Goal: Information Seeking & Learning: Learn about a topic

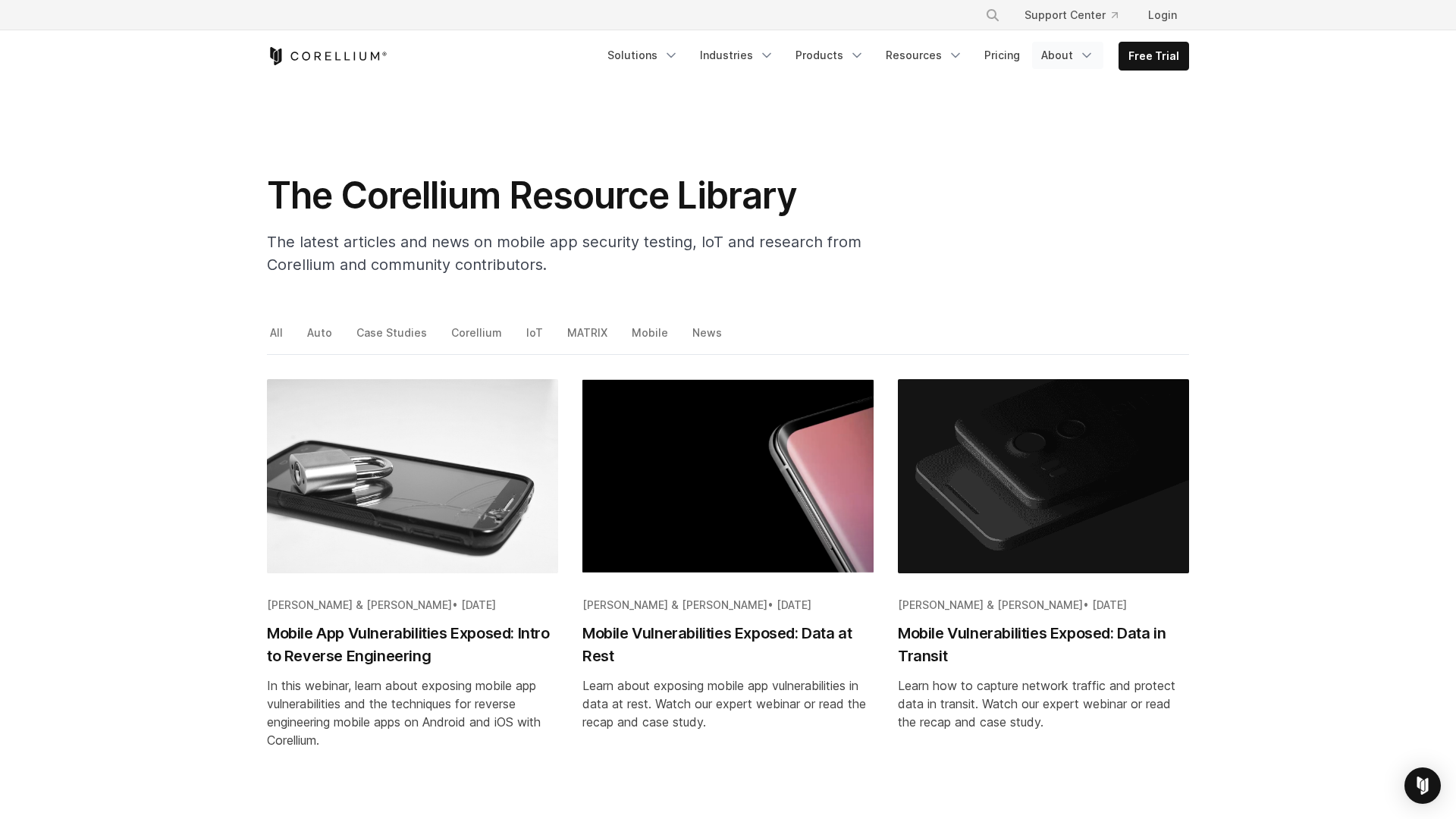
click at [1067, 48] on link "About" at bounding box center [1067, 55] width 71 height 27
click at [1034, 121] on p "Learn about our story and our mission." at bounding box center [1091, 134] width 151 height 31
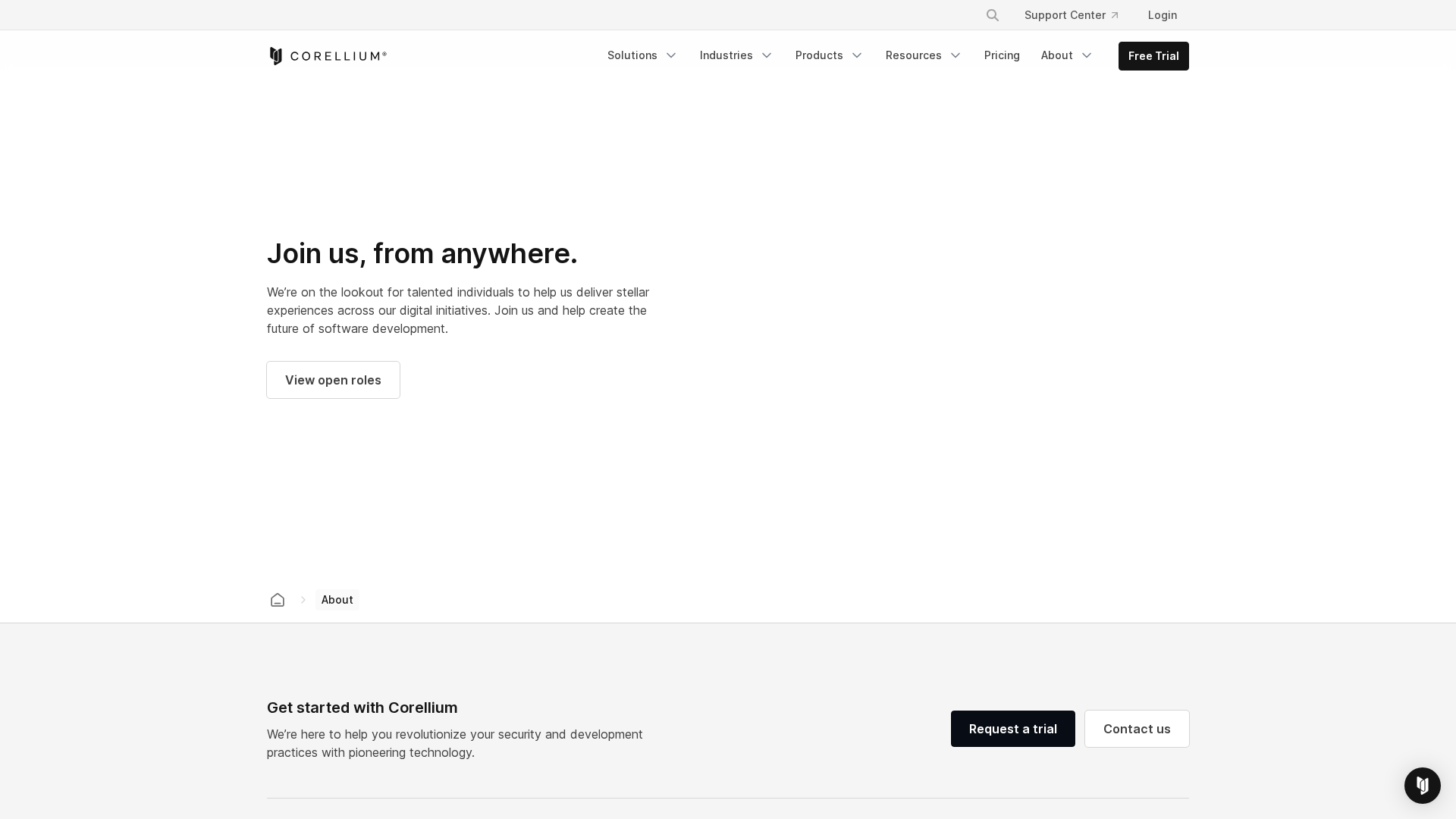
scroll to position [1985, 0]
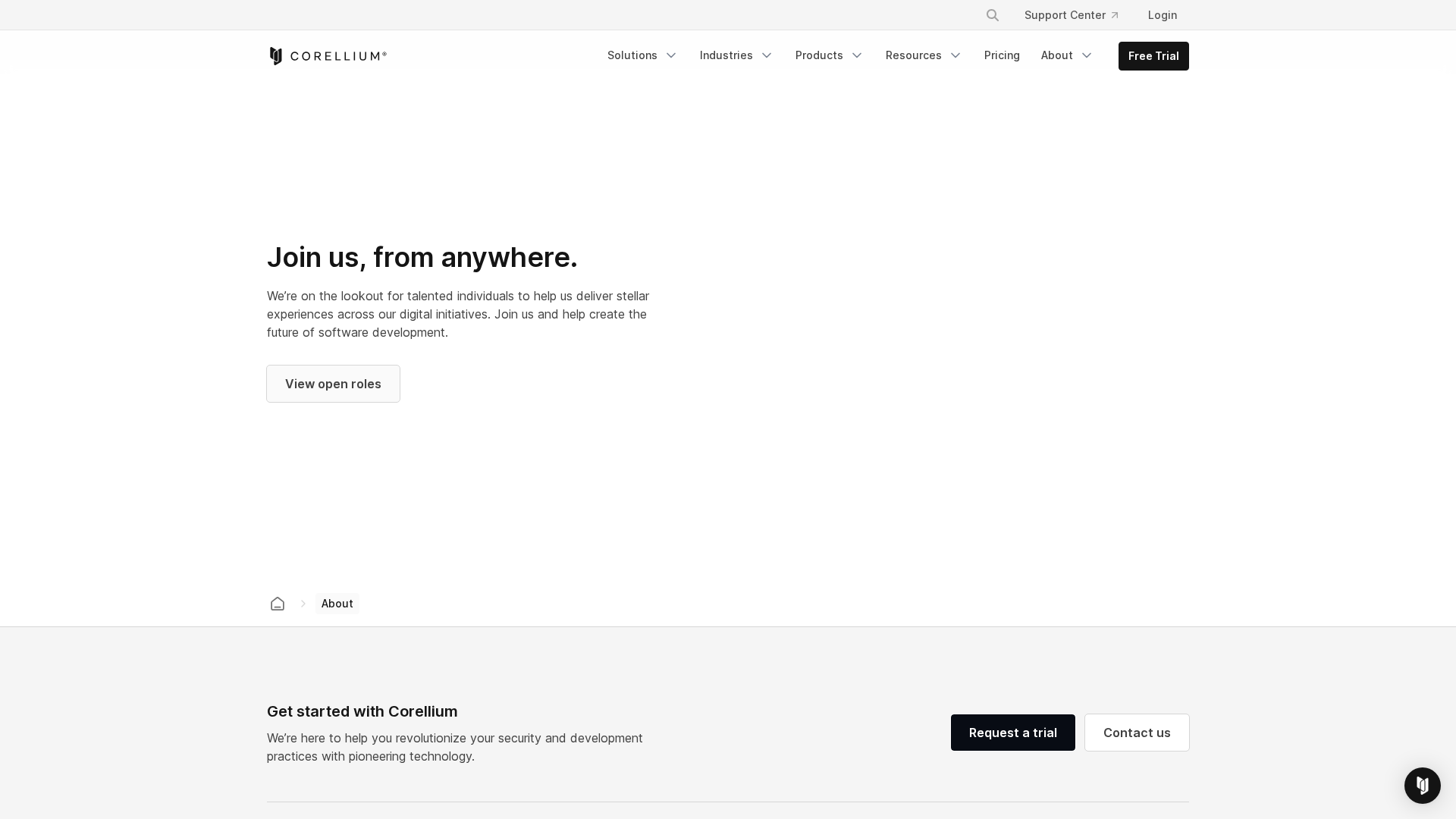
click at [360, 375] on span "View open roles" at bounding box center [333, 384] width 96 height 19
click at [952, 52] on icon "Navigation Menu" at bounding box center [955, 56] width 15 height 15
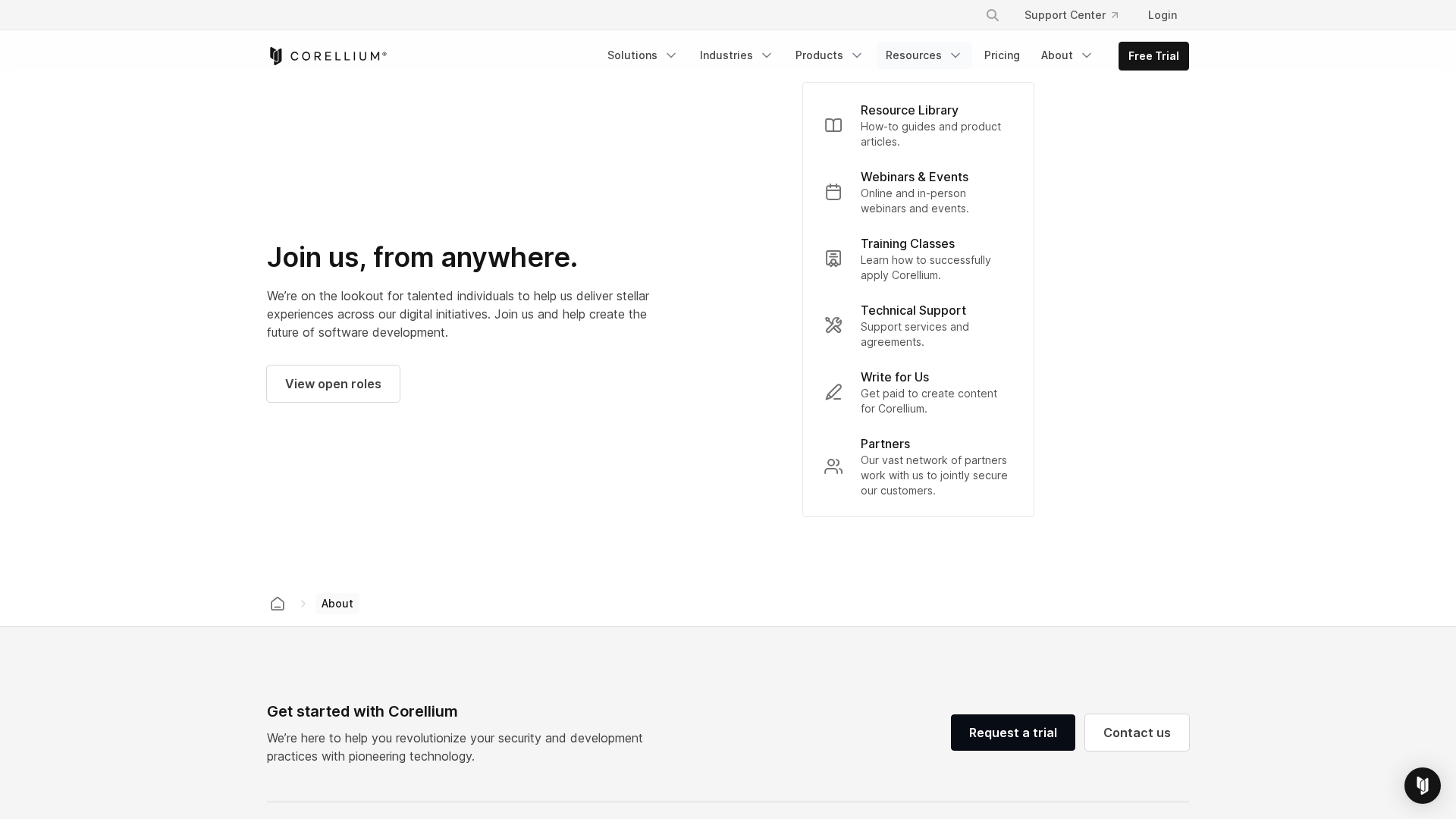
click at [825, 75] on div "Free Trial Solutions" at bounding box center [728, 57] width 922 height 52
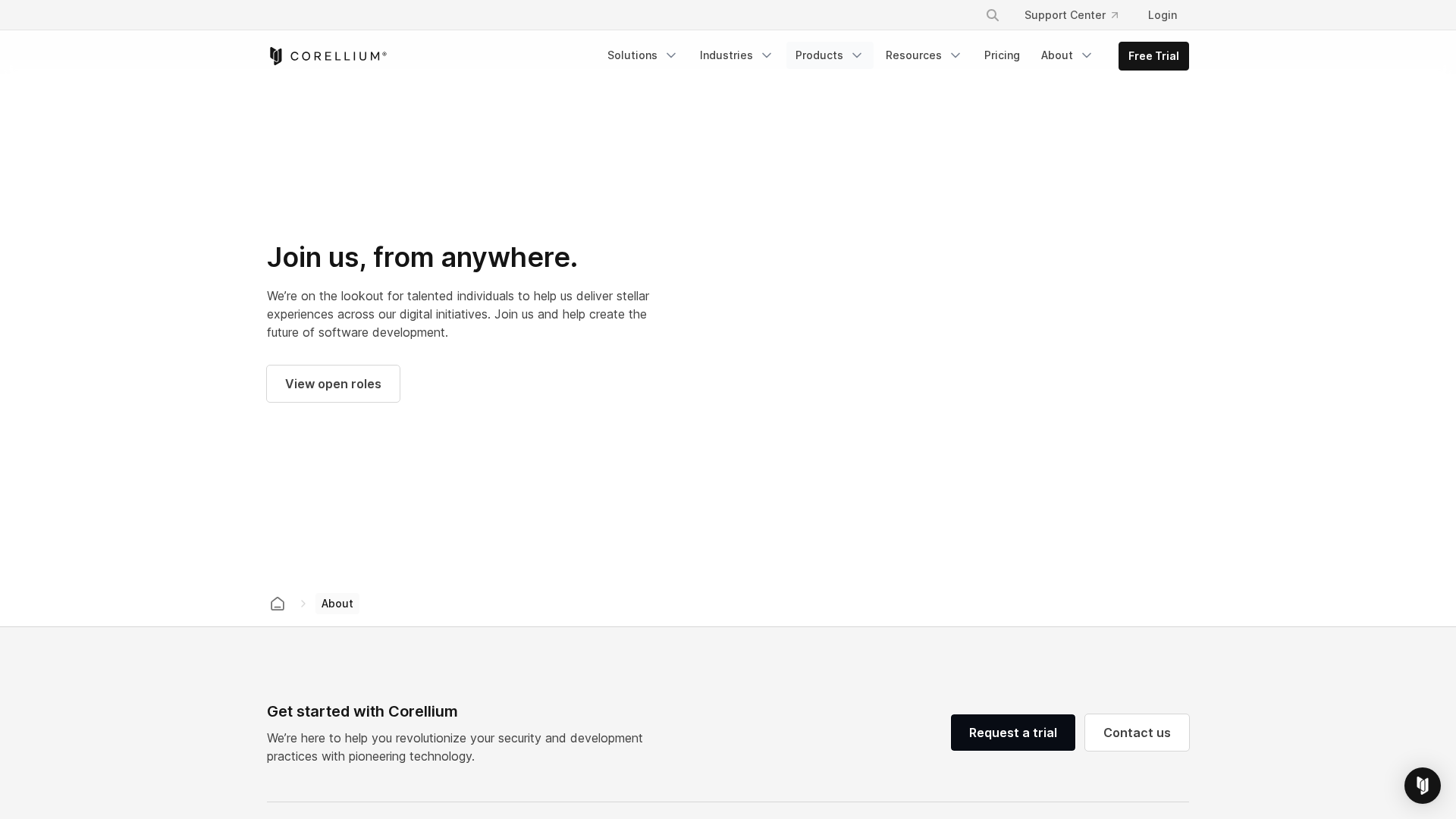
click at [833, 52] on link "Products" at bounding box center [830, 55] width 87 height 27
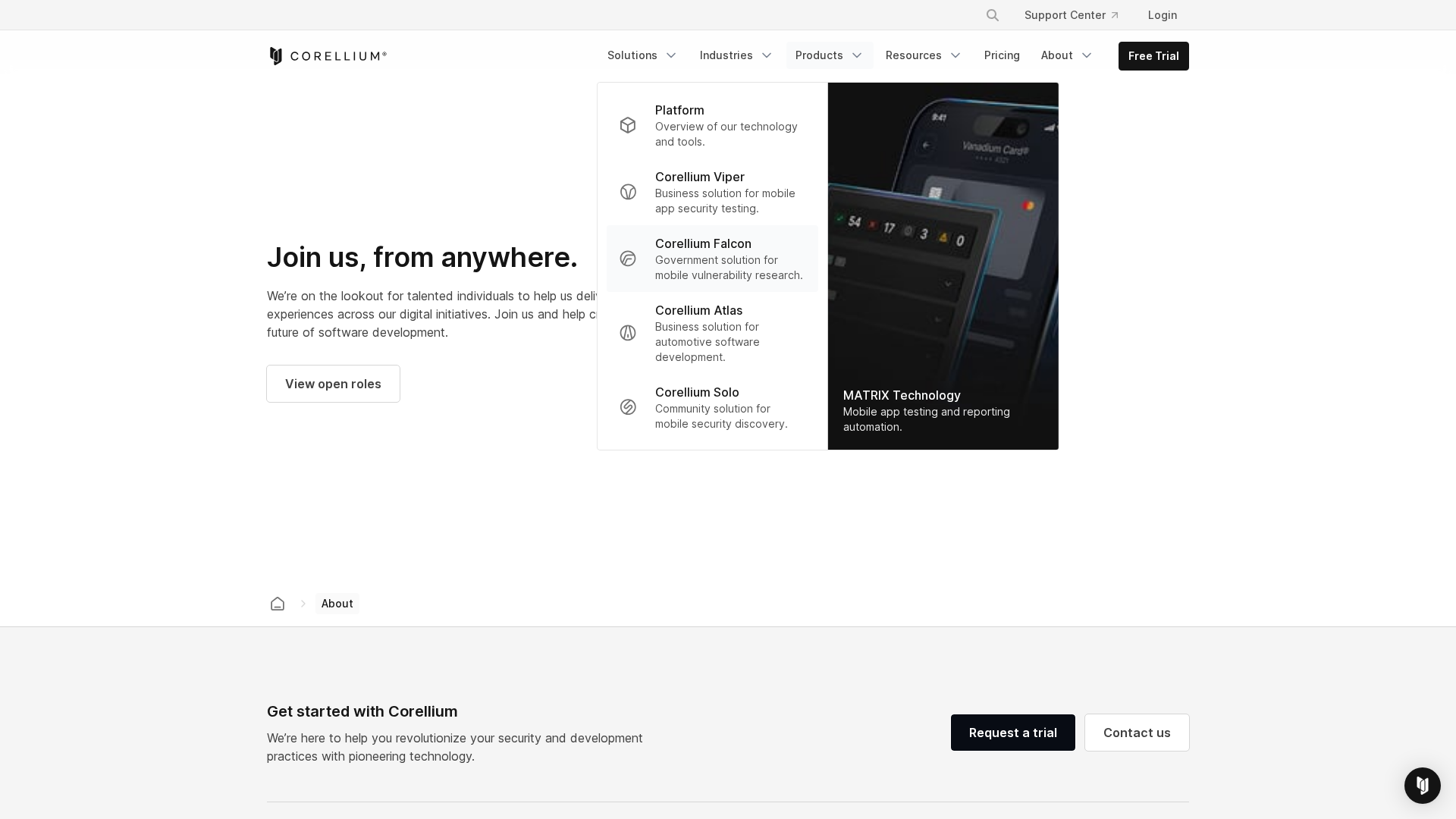
click at [711, 252] on p "Government solution for mobile vulnerability research." at bounding box center [730, 267] width 151 height 31
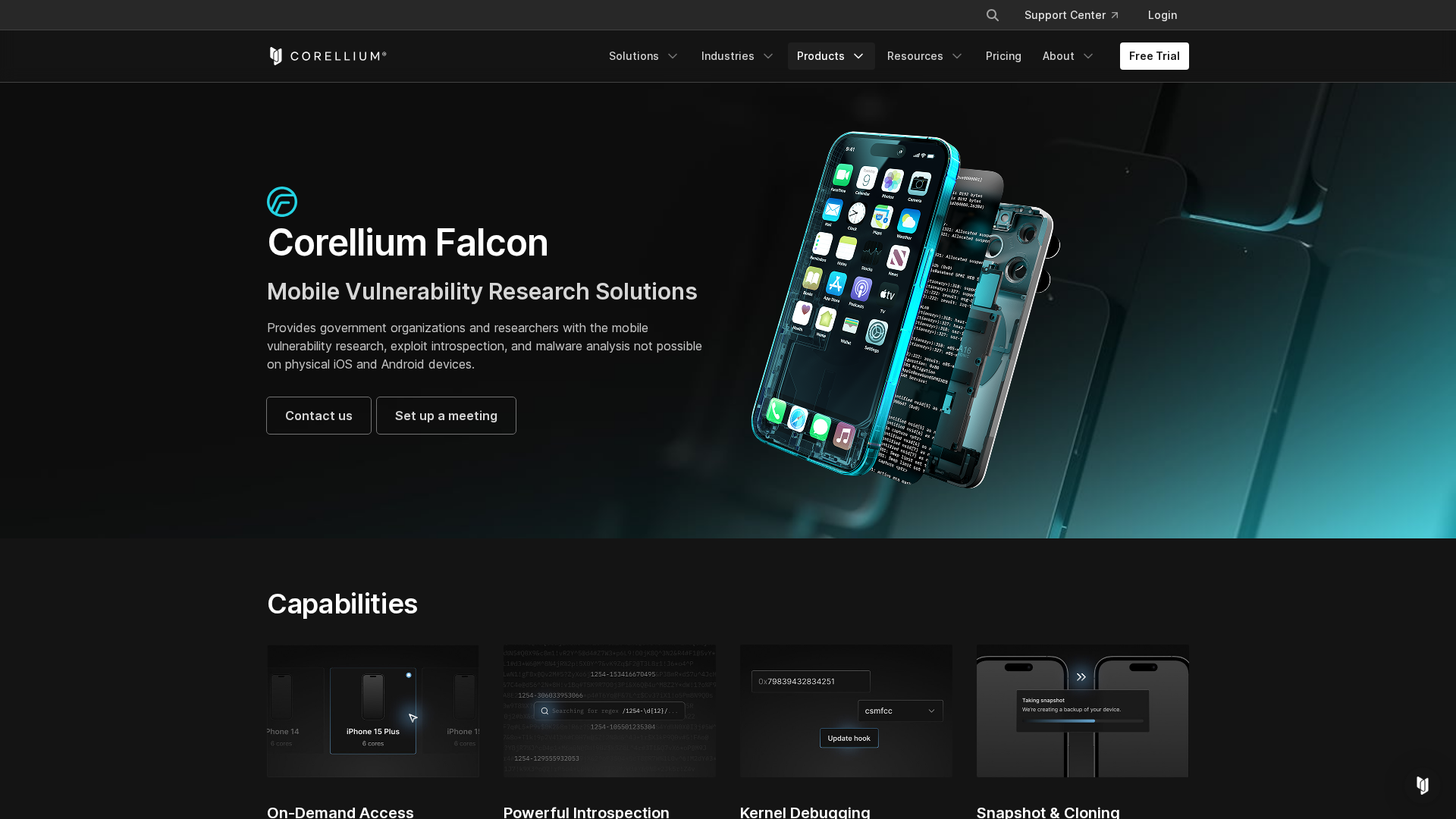
click at [847, 59] on link "Products" at bounding box center [831, 56] width 87 height 27
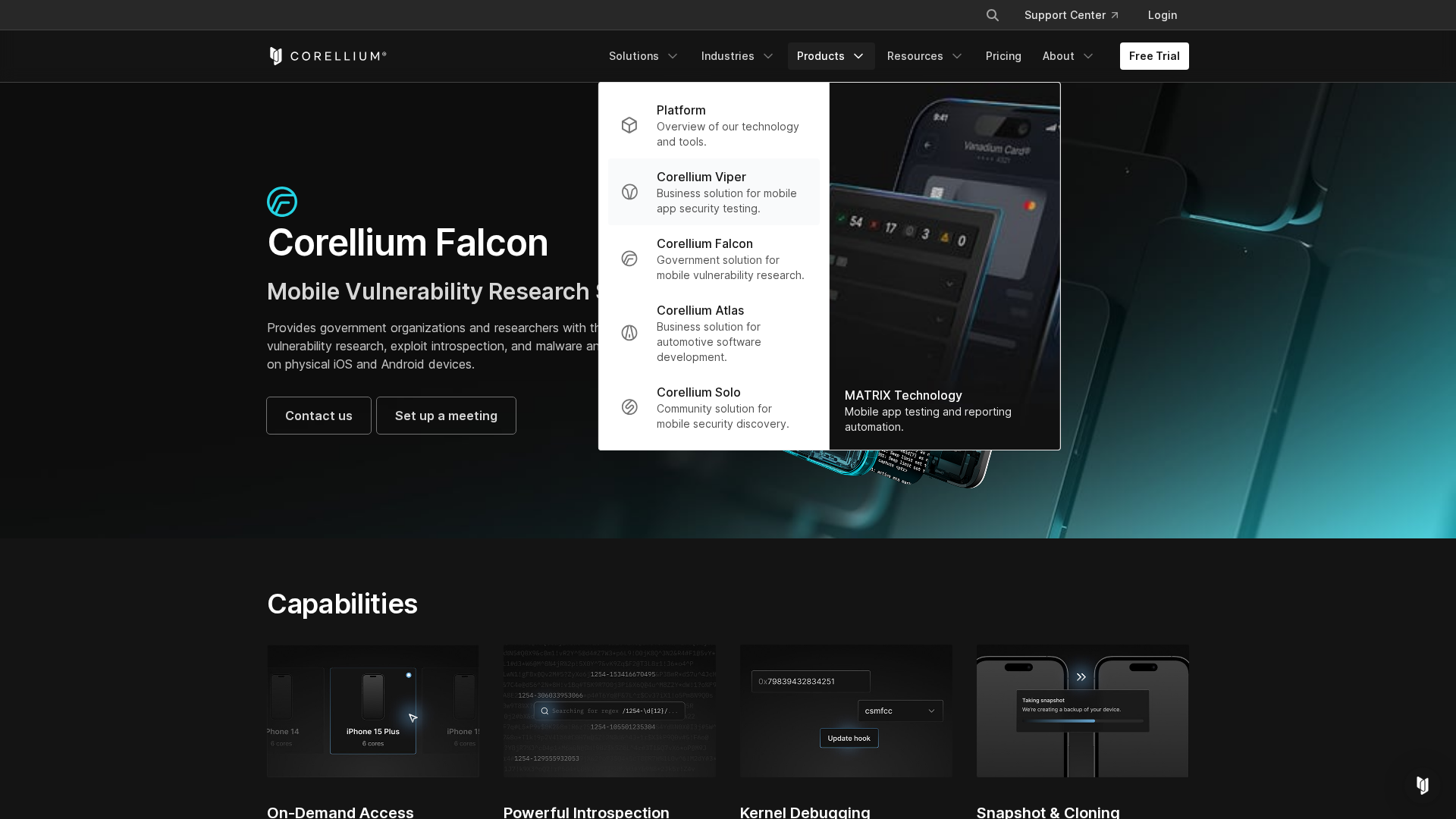
click at [690, 200] on p "Business solution for mobile app security testing." at bounding box center [732, 200] width 151 height 31
